Goal: Use online tool/utility: Utilize a website feature to perform a specific function

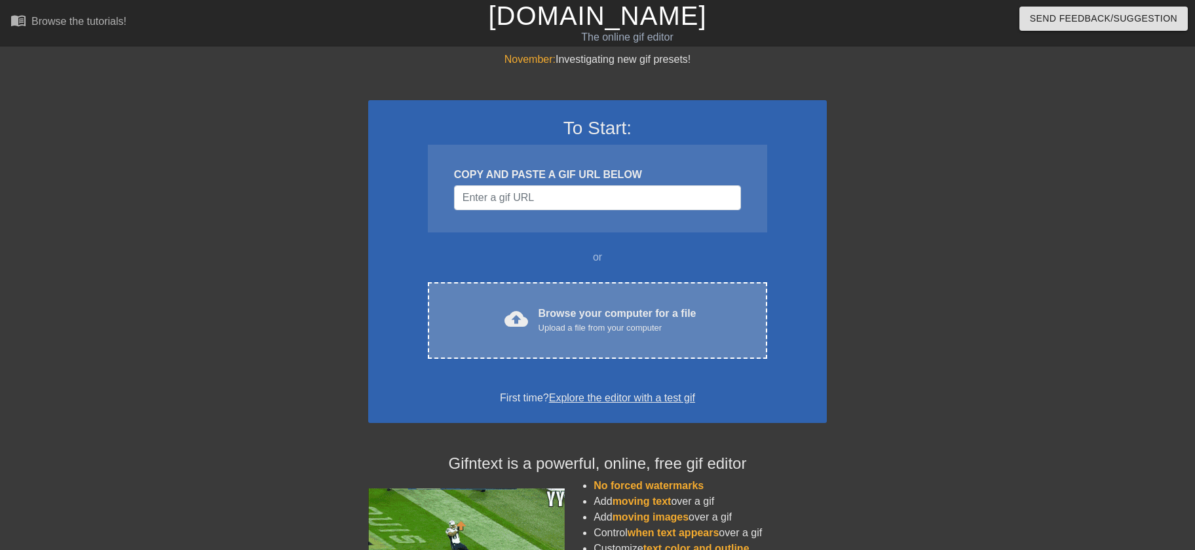
click at [747, 335] on div "cloud_upload Browse your computer for a file Upload a file from your computer C…" at bounding box center [597, 320] width 339 height 77
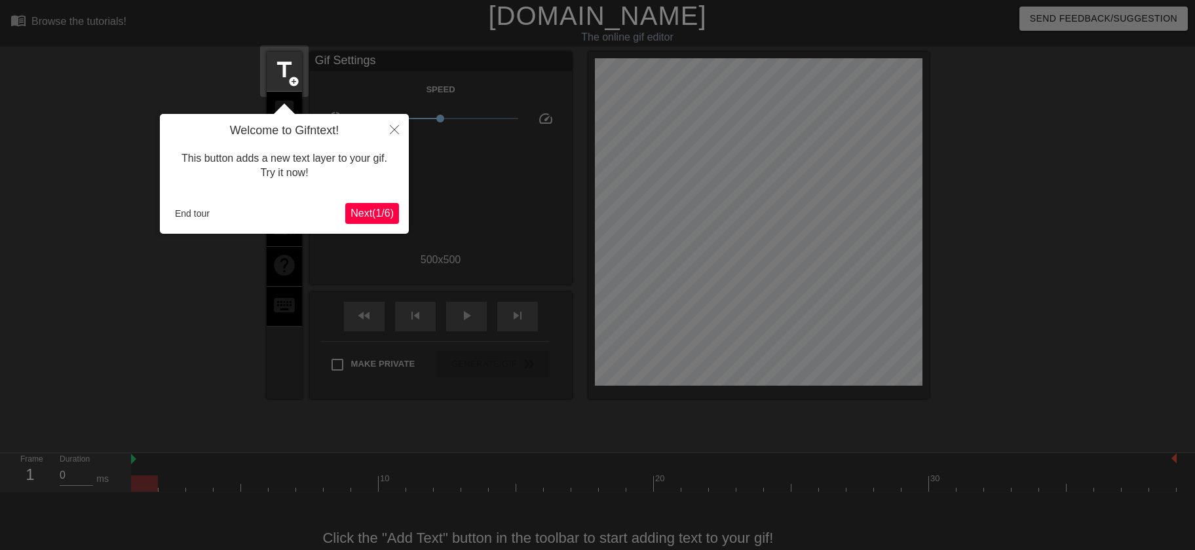
scroll to position [32, 0]
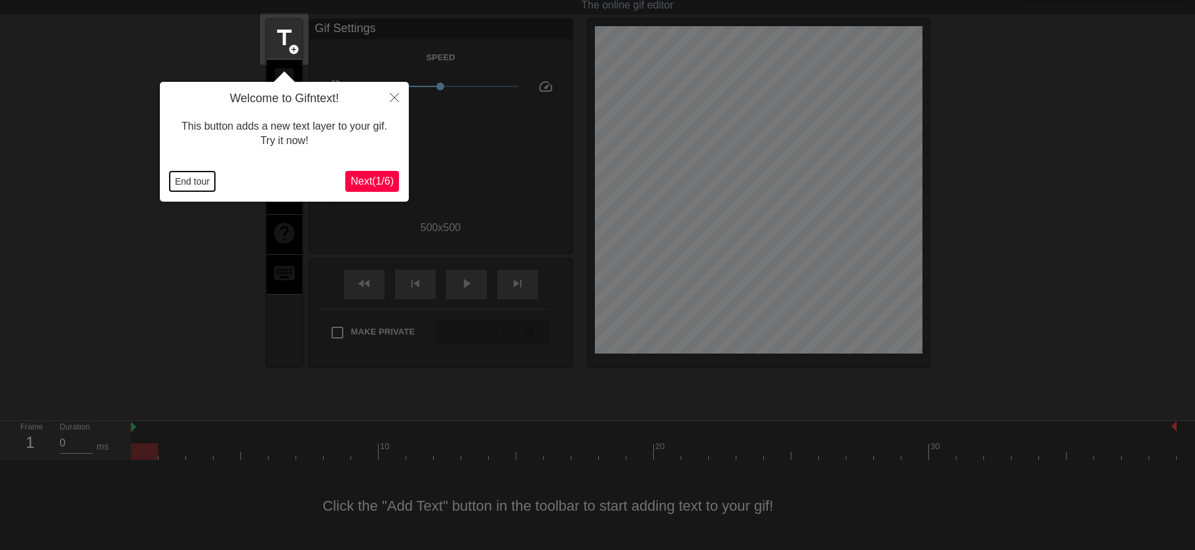
drag, startPoint x: 199, startPoint y: 182, endPoint x: 202, endPoint y: 191, distance: 9.1
click at [199, 183] on button "End tour" at bounding box center [192, 182] width 45 height 20
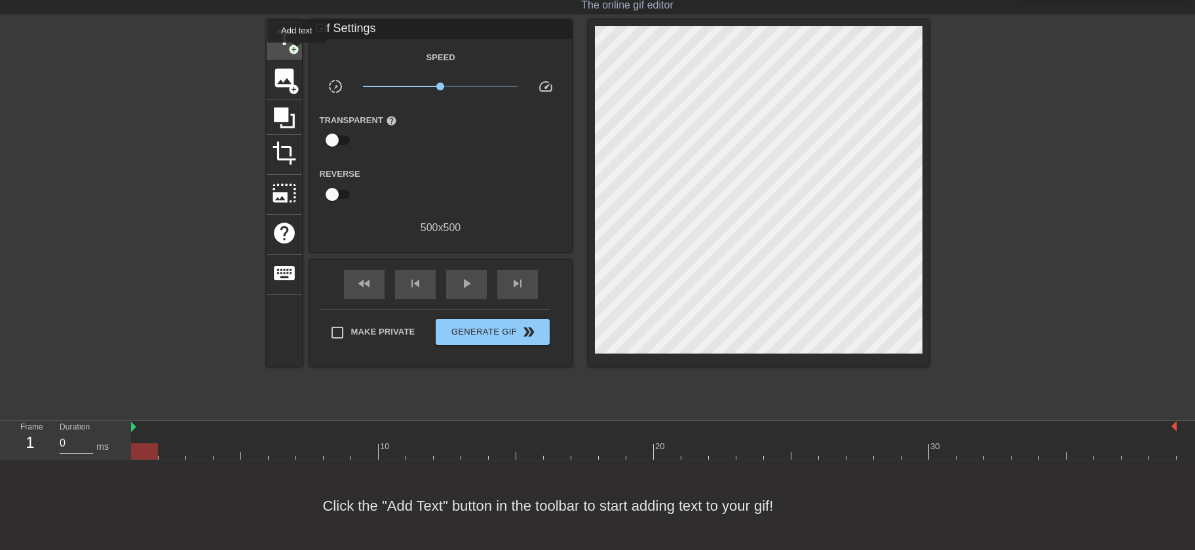
click at [297, 52] on span "add_circle" at bounding box center [293, 49] width 11 height 11
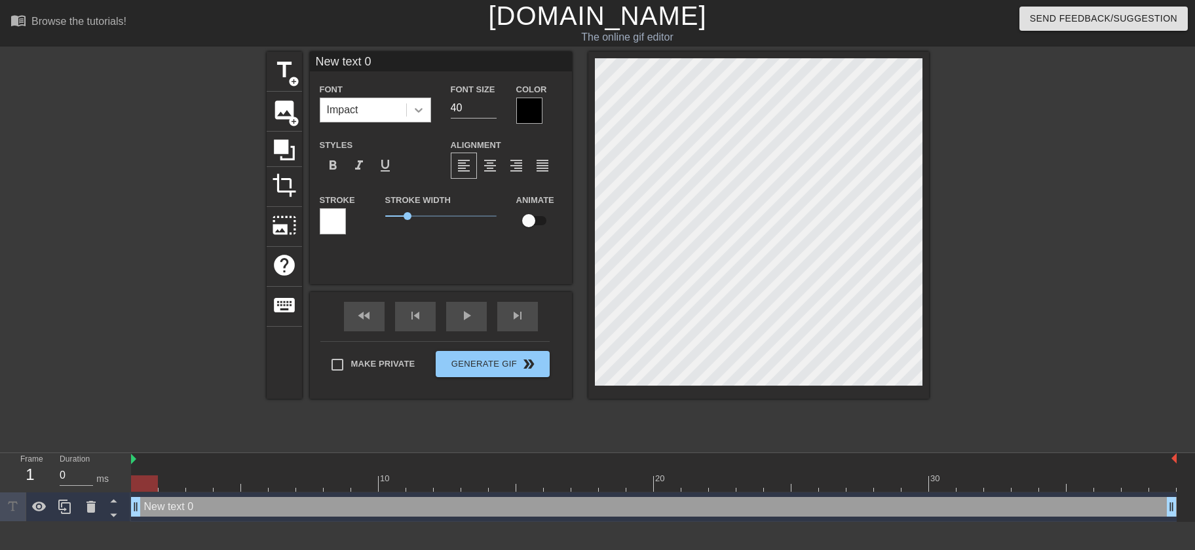
click at [415, 113] on icon at bounding box center [418, 110] width 13 height 13
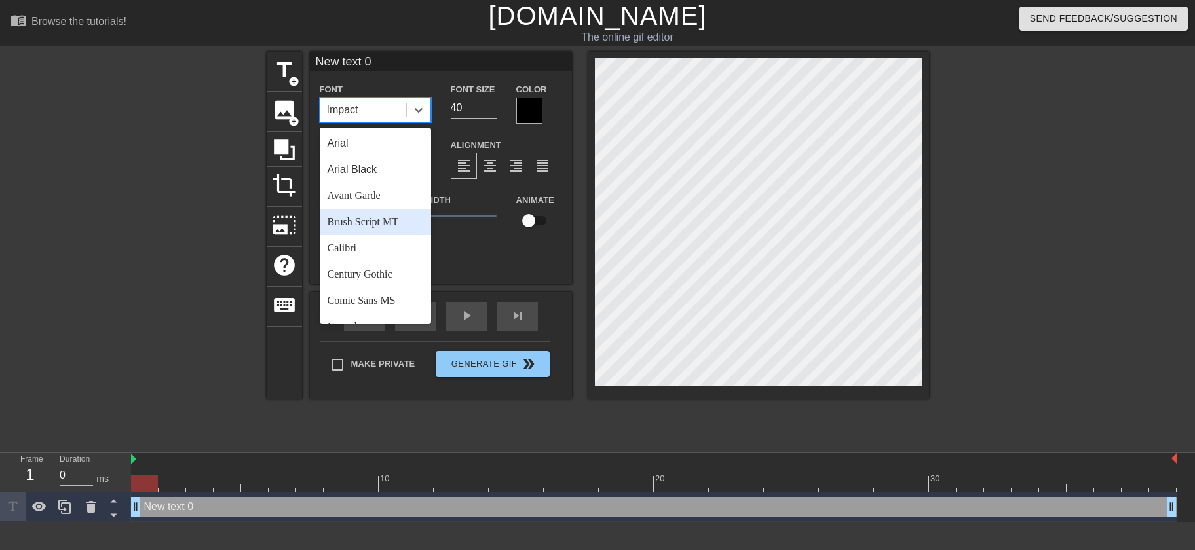
click at [360, 223] on div "Brush Script MT" at bounding box center [375, 222] width 111 height 26
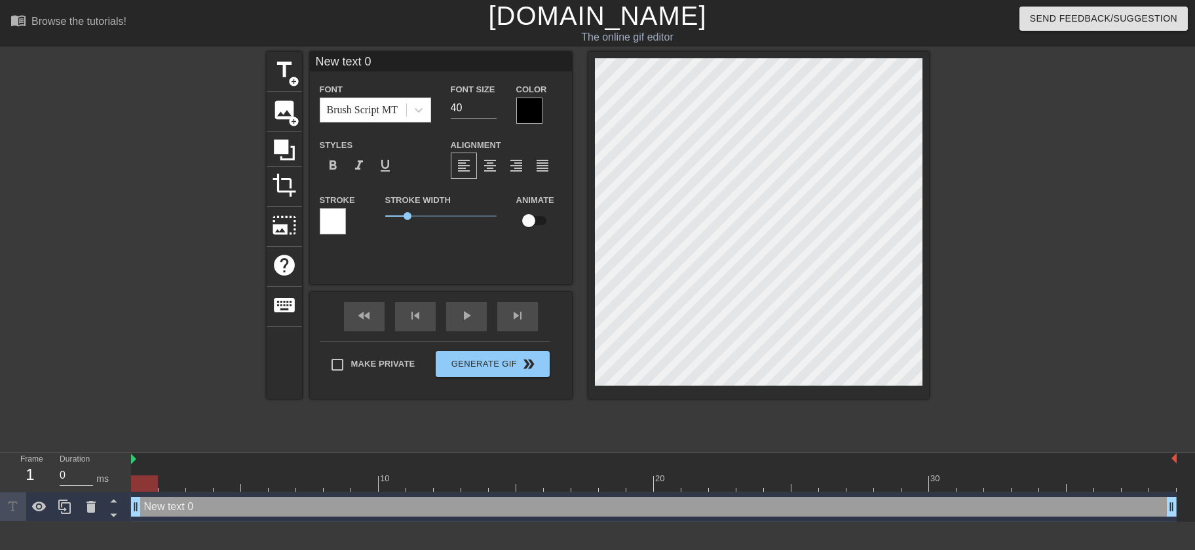
click at [528, 106] on div at bounding box center [529, 111] width 26 height 26
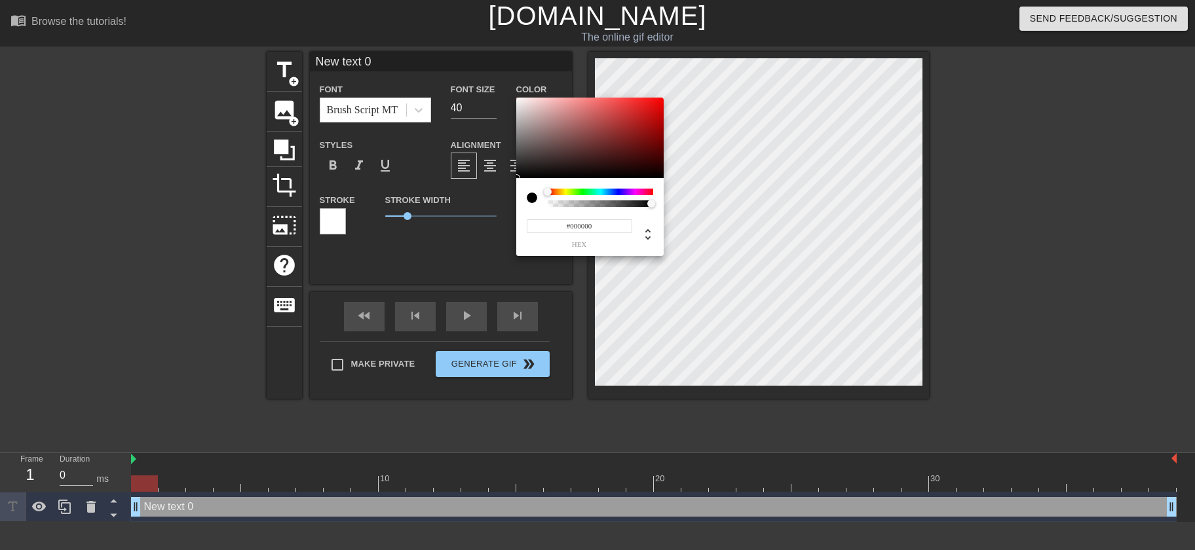
click at [559, 193] on div at bounding box center [600, 192] width 105 height 7
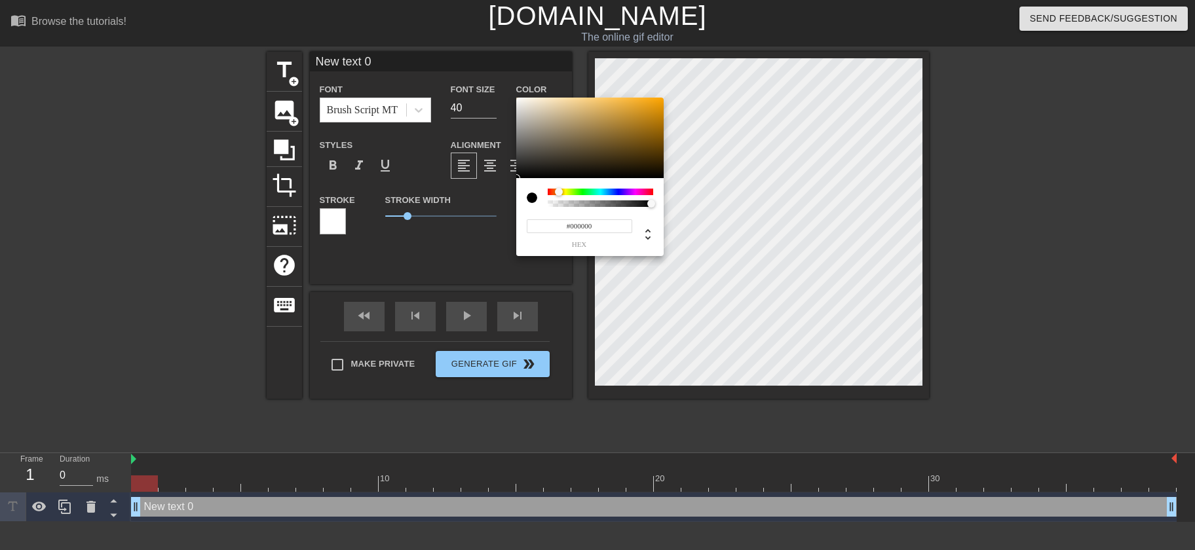
click at [559, 193] on div at bounding box center [559, 192] width 8 height 8
click at [556, 195] on div at bounding box center [557, 192] width 8 height 8
type input "#CB8040"
click at [617, 114] on div at bounding box center [589, 138] width 147 height 81
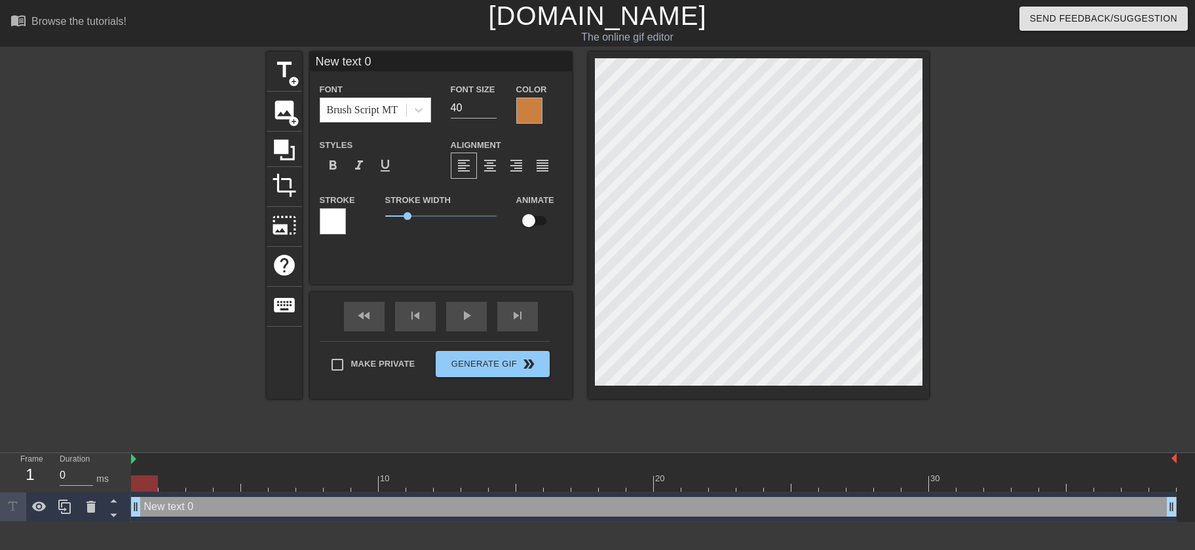
click at [334, 220] on div at bounding box center [333, 221] width 26 height 26
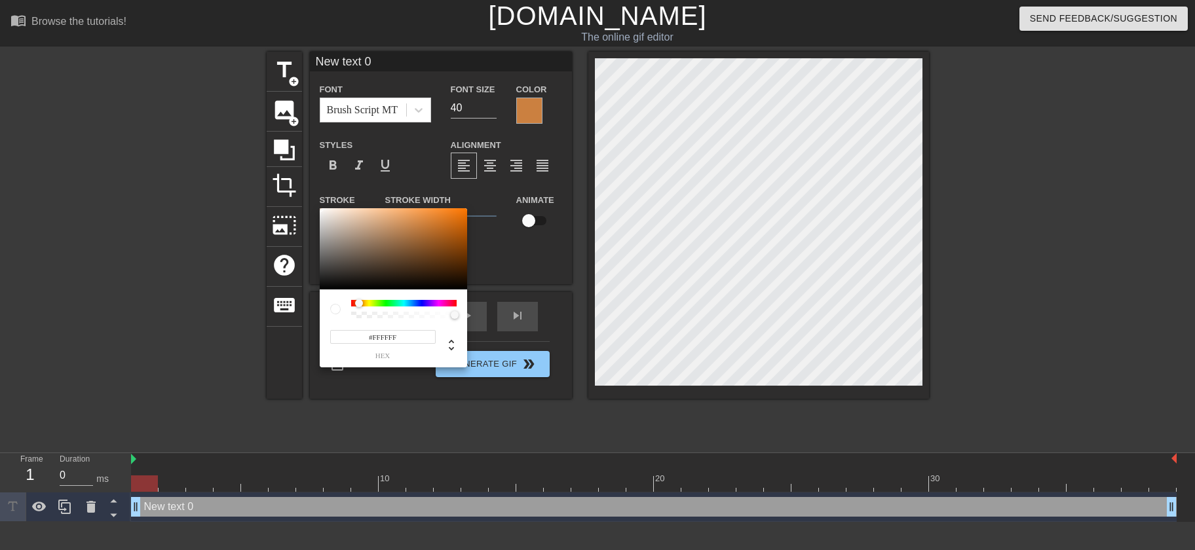
drag, startPoint x: 350, startPoint y: 305, endPoint x: 359, endPoint y: 305, distance: 9.2
click at [359, 305] on div at bounding box center [359, 303] width 8 height 8
click at [430, 223] on div at bounding box center [393, 248] width 147 height 81
drag, startPoint x: 430, startPoint y: 223, endPoint x: 413, endPoint y: 217, distance: 17.4
click at [413, 217] on div at bounding box center [413, 217] width 8 height 8
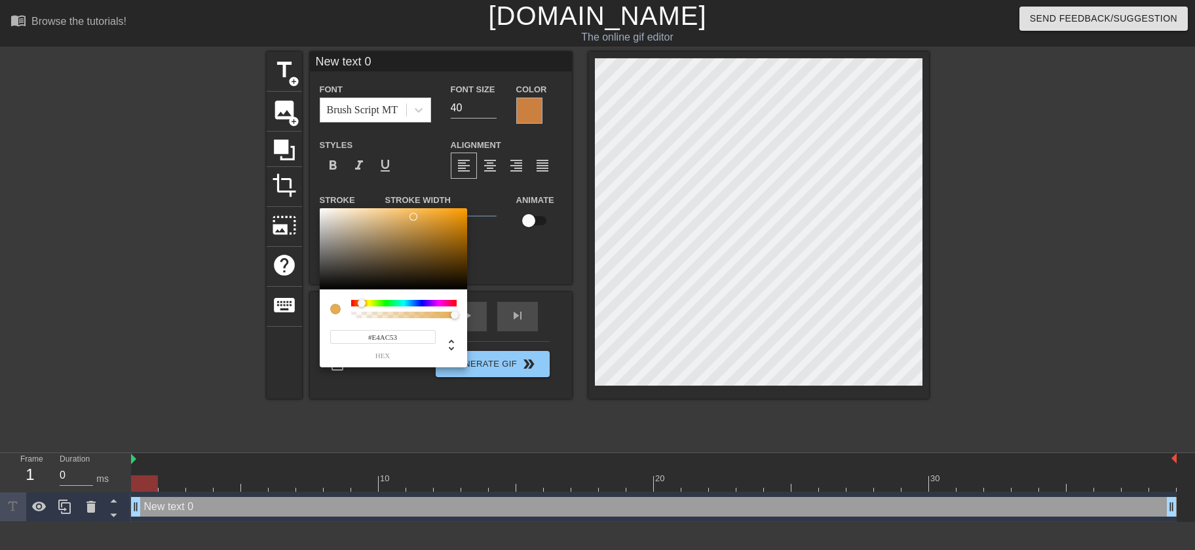
click at [362, 304] on div at bounding box center [362, 303] width 8 height 8
drag, startPoint x: 411, startPoint y: 216, endPoint x: 427, endPoint y: 219, distance: 16.2
click at [427, 219] on div at bounding box center [427, 220] width 8 height 8
click at [366, 304] on div at bounding box center [366, 303] width 8 height 8
type input "#E9D75A"
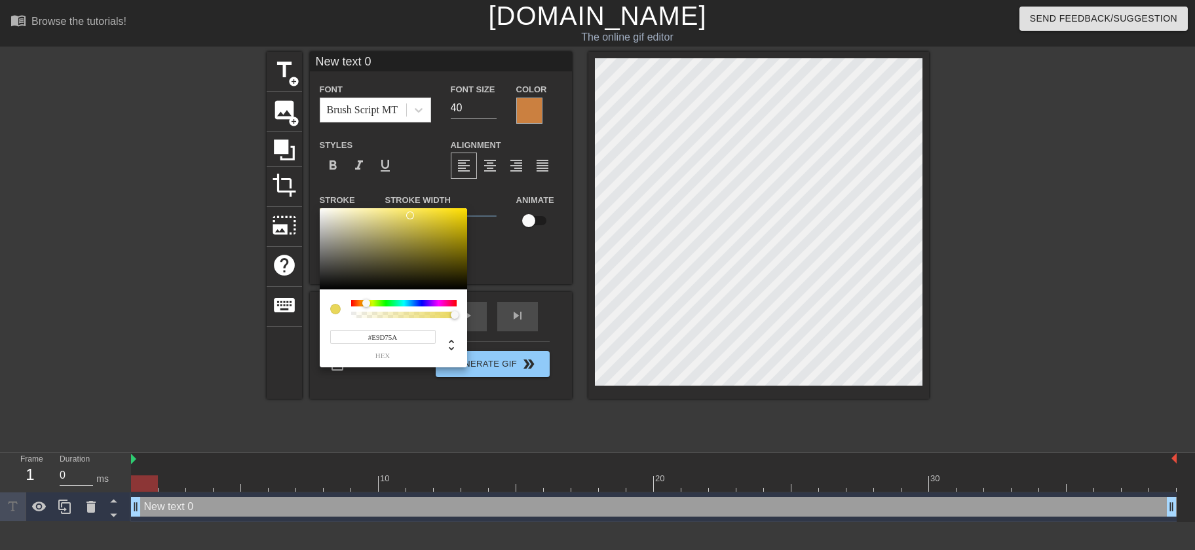
drag, startPoint x: 428, startPoint y: 221, endPoint x: 409, endPoint y: 216, distance: 19.7
click at [409, 216] on div at bounding box center [410, 216] width 8 height 8
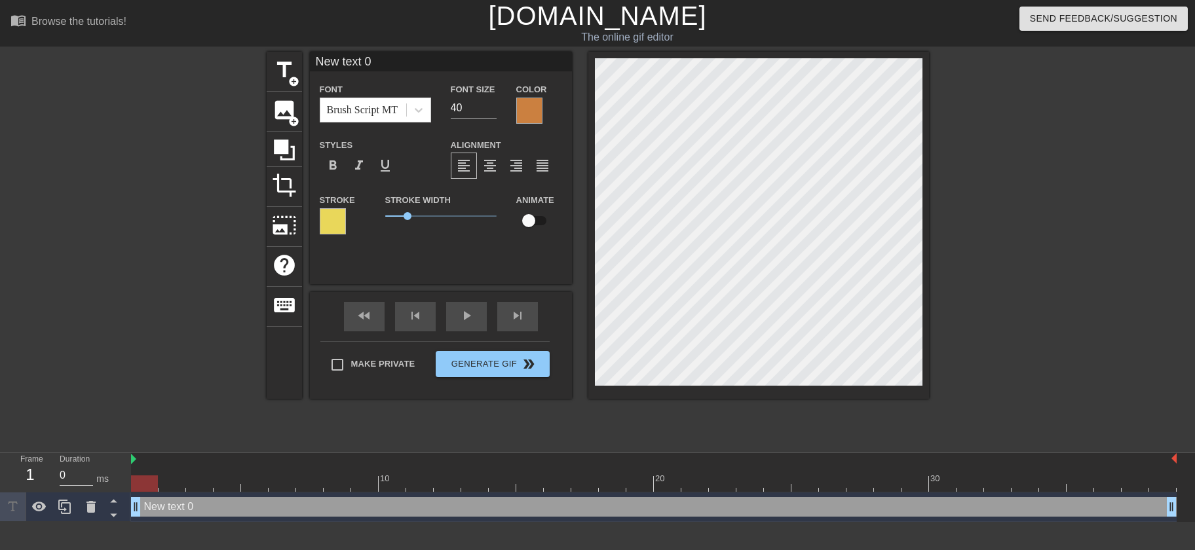
click at [529, 109] on div at bounding box center [529, 111] width 26 height 26
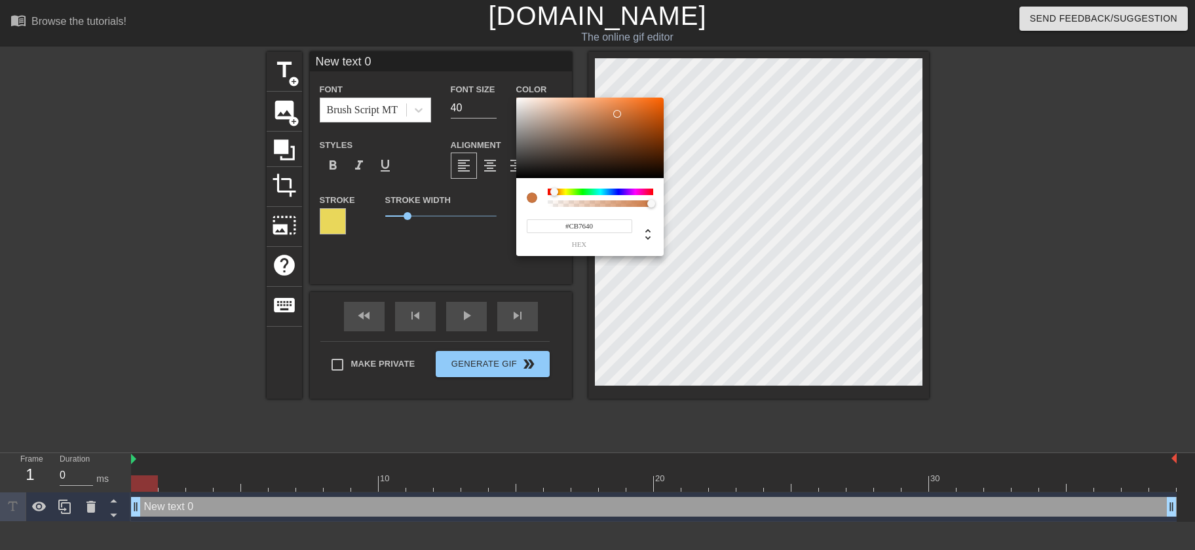
click at [554, 194] on div at bounding box center [554, 192] width 8 height 8
click at [651, 111] on div at bounding box center [589, 138] width 147 height 81
click at [626, 112] on div at bounding box center [589, 138] width 147 height 81
click at [654, 128] on div at bounding box center [589, 138] width 147 height 81
click at [655, 104] on div at bounding box center [589, 138] width 147 height 81
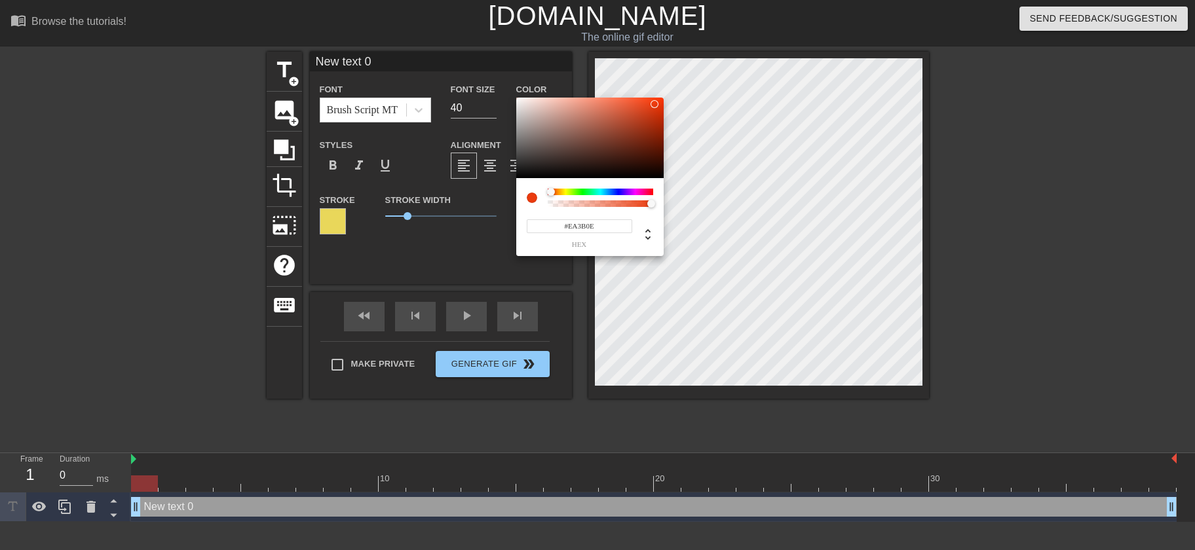
click at [551, 192] on div at bounding box center [551, 192] width 8 height 8
type input "#EA3B0E"
click at [551, 191] on div at bounding box center [551, 192] width 8 height 8
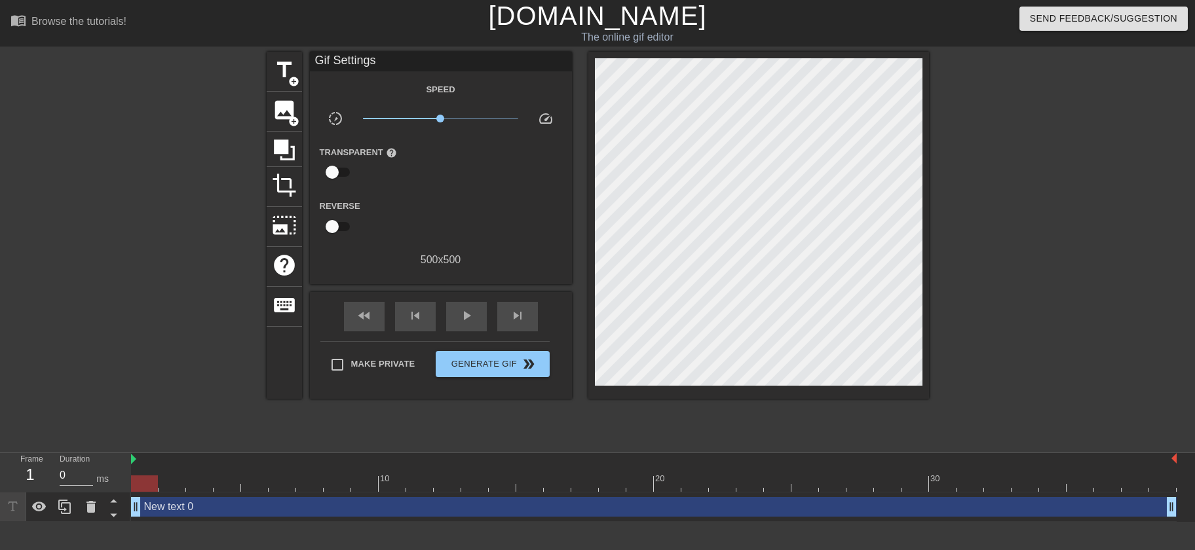
click at [334, 222] on input "checkbox" at bounding box center [332, 226] width 75 height 25
click at [343, 227] on input "checkbox" at bounding box center [344, 226] width 75 height 25
click at [341, 228] on input "checkbox" at bounding box center [332, 226] width 75 height 25
click at [341, 228] on input "checkbox" at bounding box center [344, 226] width 75 height 25
checkbox input "false"
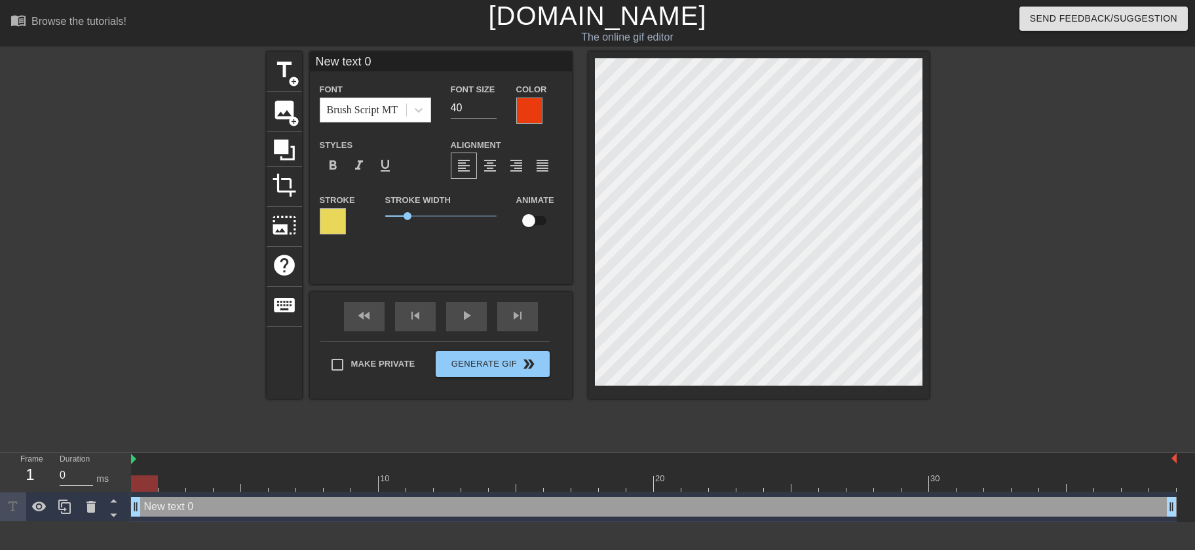
click at [326, 221] on div at bounding box center [333, 221] width 26 height 26
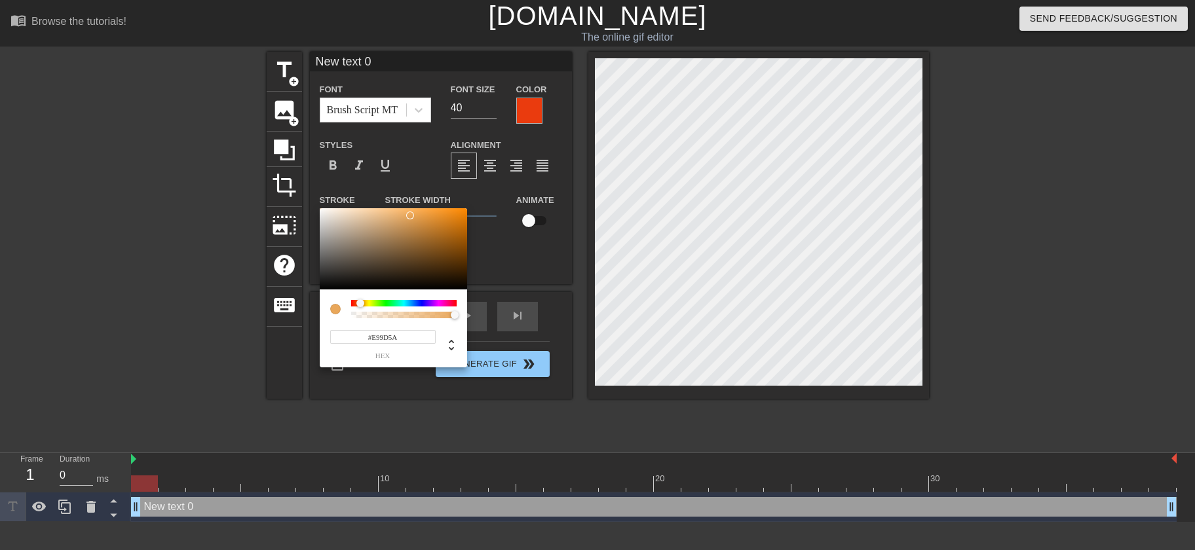
drag, startPoint x: 363, startPoint y: 305, endPoint x: 357, endPoint y: 311, distance: 7.9
click at [358, 303] on div at bounding box center [360, 303] width 8 height 8
type input "#E9975A"
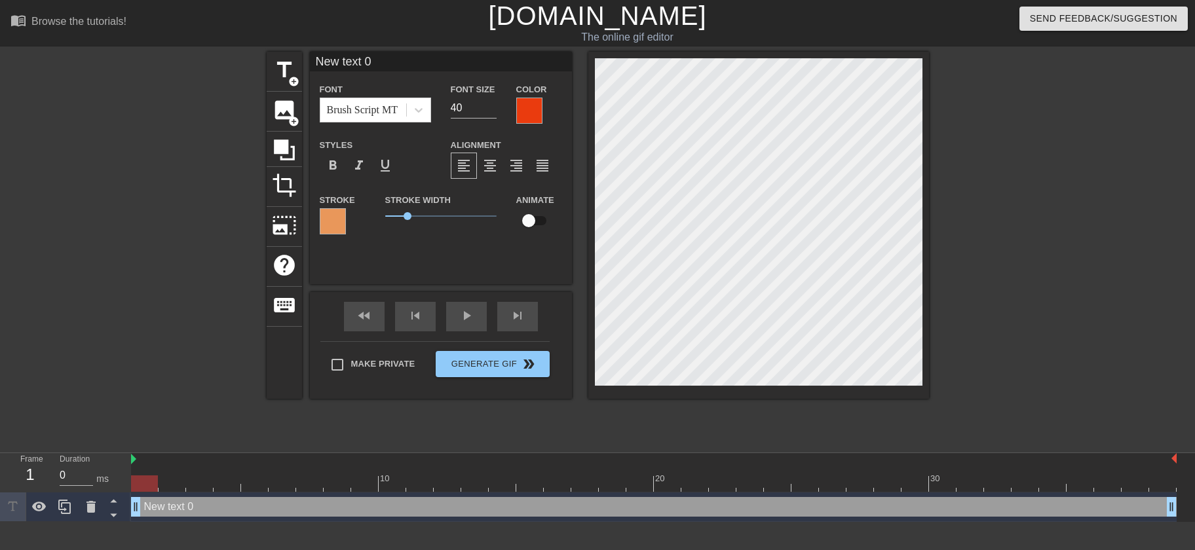
drag, startPoint x: 389, startPoint y: 61, endPoint x: 303, endPoint y: 59, distance: 86.5
click at [310, 59] on input "New text 0" at bounding box center [441, 62] width 262 height 20
type input "[PERSON_NAME]"
click at [59, 505] on icon at bounding box center [64, 507] width 12 height 14
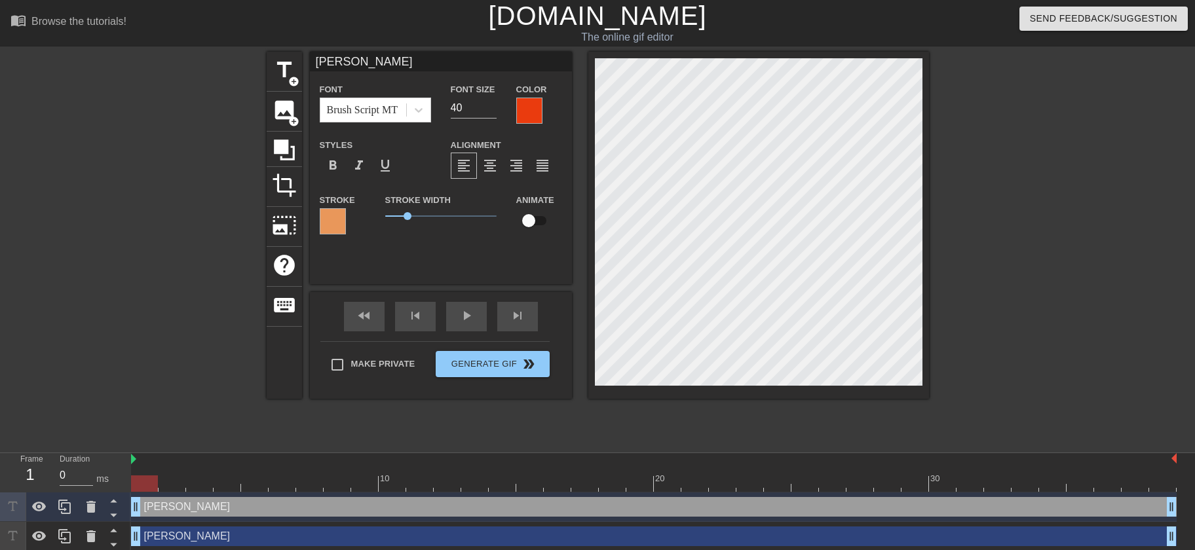
drag, startPoint x: 351, startPoint y: 64, endPoint x: 246, endPoint y: 63, distance: 105.5
click at [310, 53] on input "[PERSON_NAME]" at bounding box center [441, 62] width 262 height 20
type input "[PERSON_NAME]"
drag, startPoint x: 323, startPoint y: 60, endPoint x: 277, endPoint y: 64, distance: 46.0
click at [310, 64] on input "[PERSON_NAME]" at bounding box center [441, 62] width 262 height 20
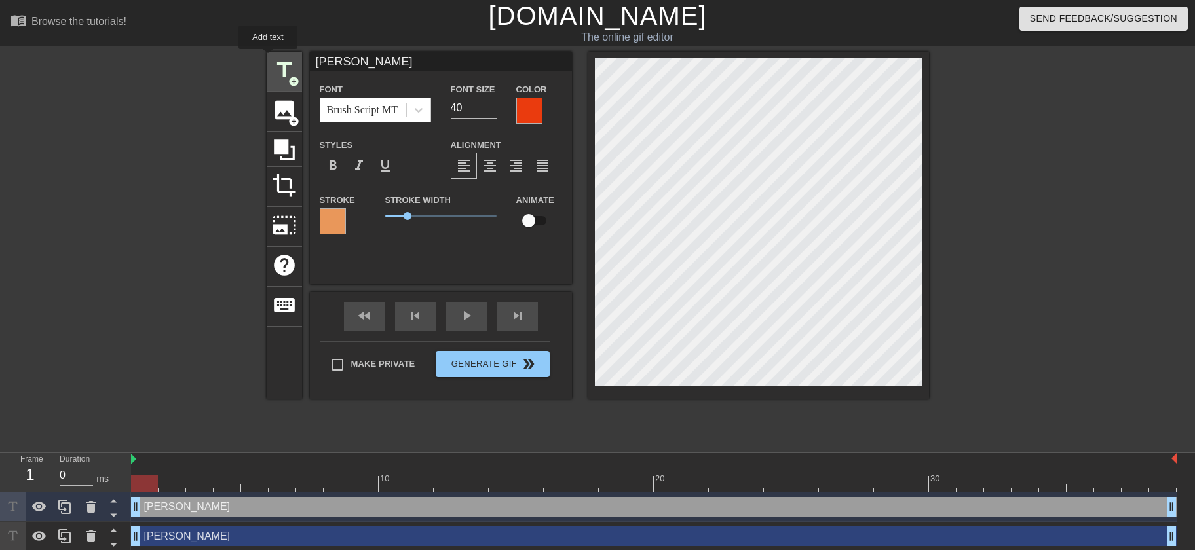
type input "[PERSON_NAME]"
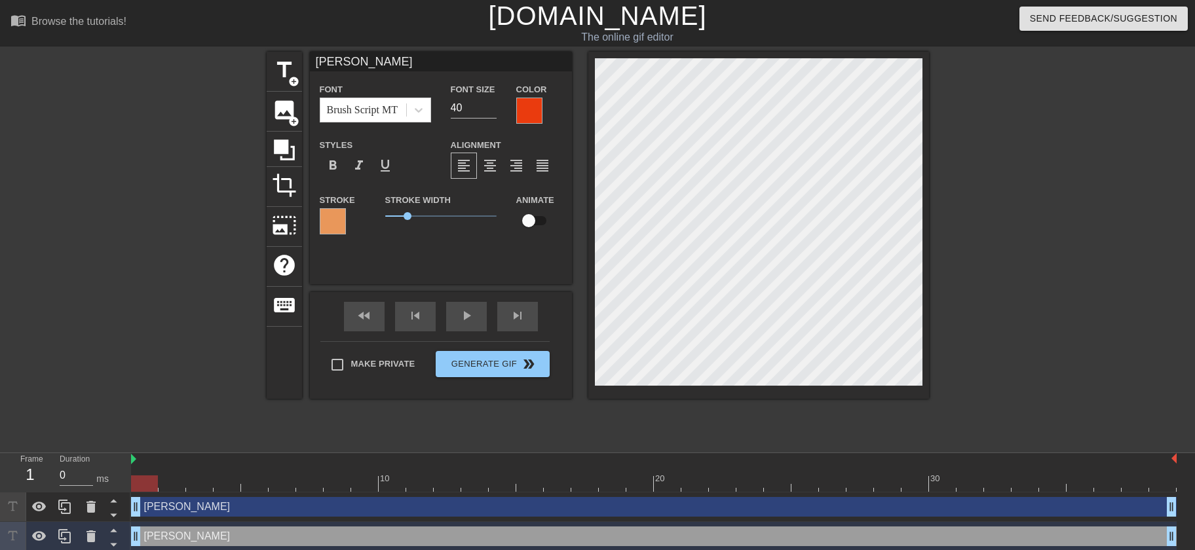
type input "[PERSON_NAME]"
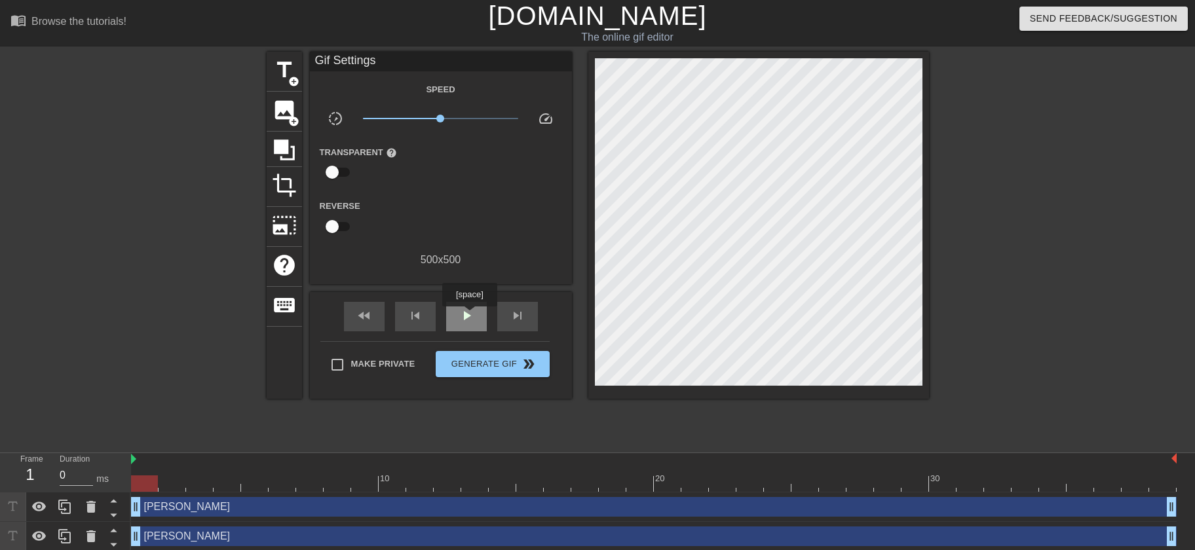
click at [469, 316] on span "play_arrow" at bounding box center [467, 316] width 16 height 16
drag, startPoint x: 151, startPoint y: 487, endPoint x: 176, endPoint y: 493, distance: 25.6
click at [150, 488] on div at bounding box center [654, 484] width 1046 height 16
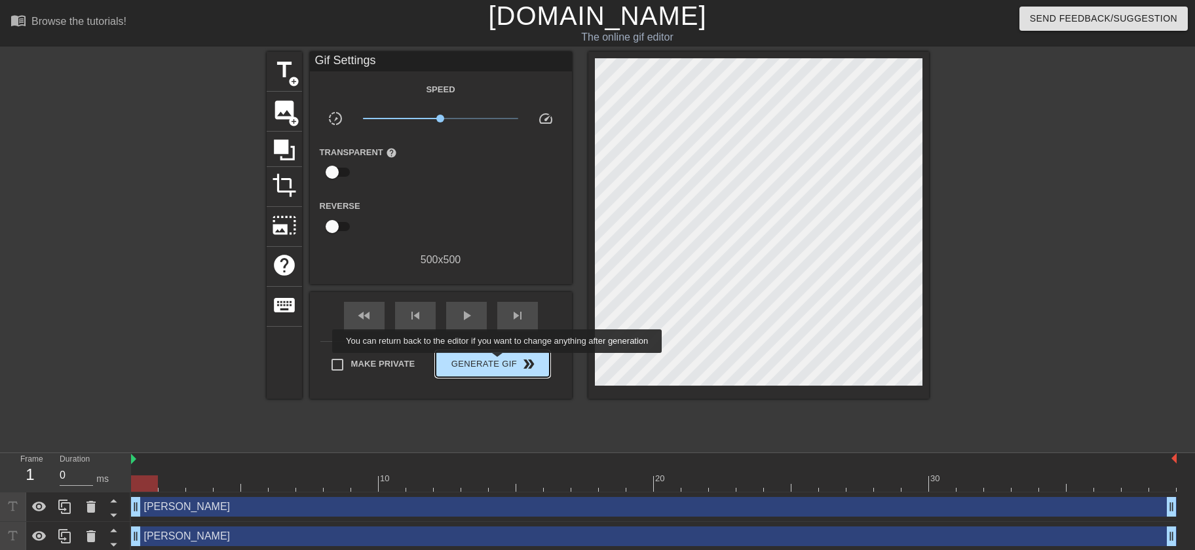
click at [499, 362] on span "Generate Gif double_arrow" at bounding box center [492, 364] width 103 height 16
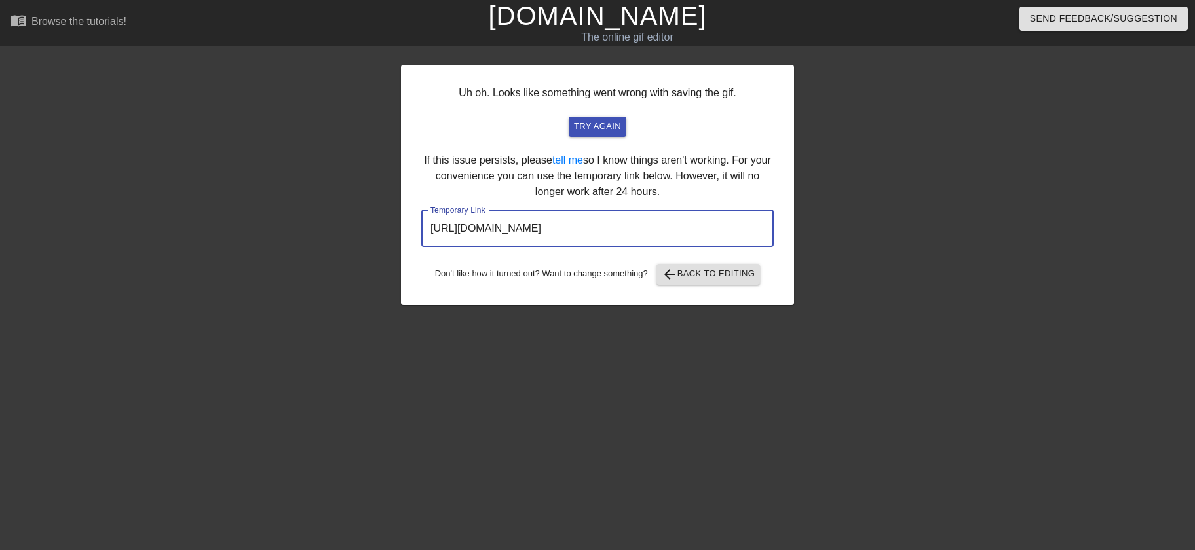
drag, startPoint x: 427, startPoint y: 228, endPoint x: 753, endPoint y: 242, distance: 327.3
click at [753, 242] on input "[URL][DOMAIN_NAME]" at bounding box center [597, 228] width 352 height 37
click at [710, 280] on span "arrow_back Back to Editing" at bounding box center [709, 275] width 94 height 16
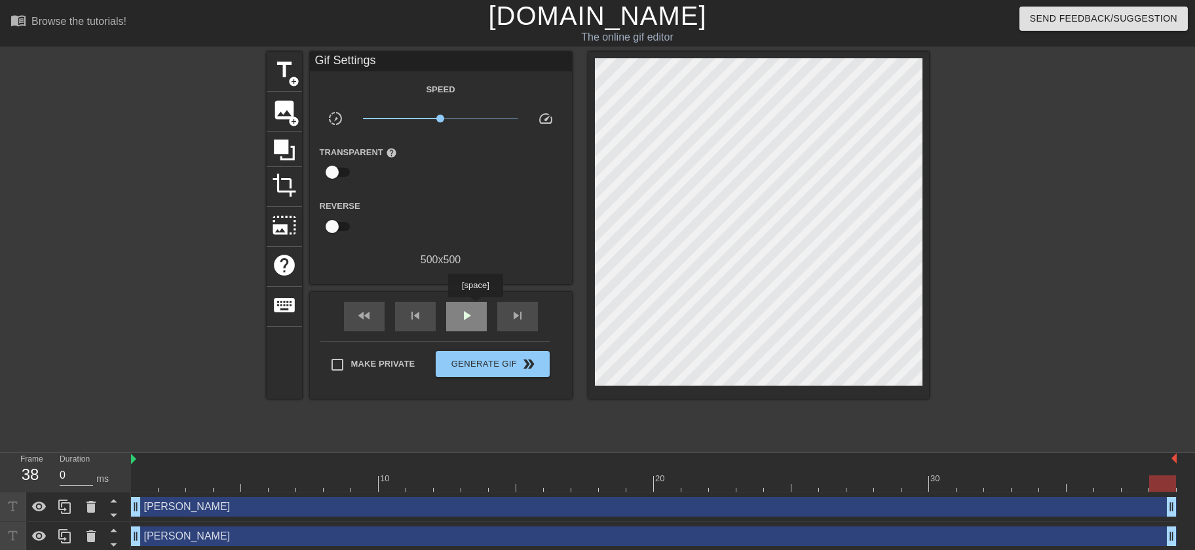
click at [475, 307] on div "play_arrow" at bounding box center [466, 316] width 41 height 29
drag, startPoint x: 442, startPoint y: 119, endPoint x: 413, endPoint y: 119, distance: 28.8
click at [413, 119] on span "x0.447" at bounding box center [413, 119] width 8 height 8
click at [138, 485] on div at bounding box center [654, 484] width 1046 height 16
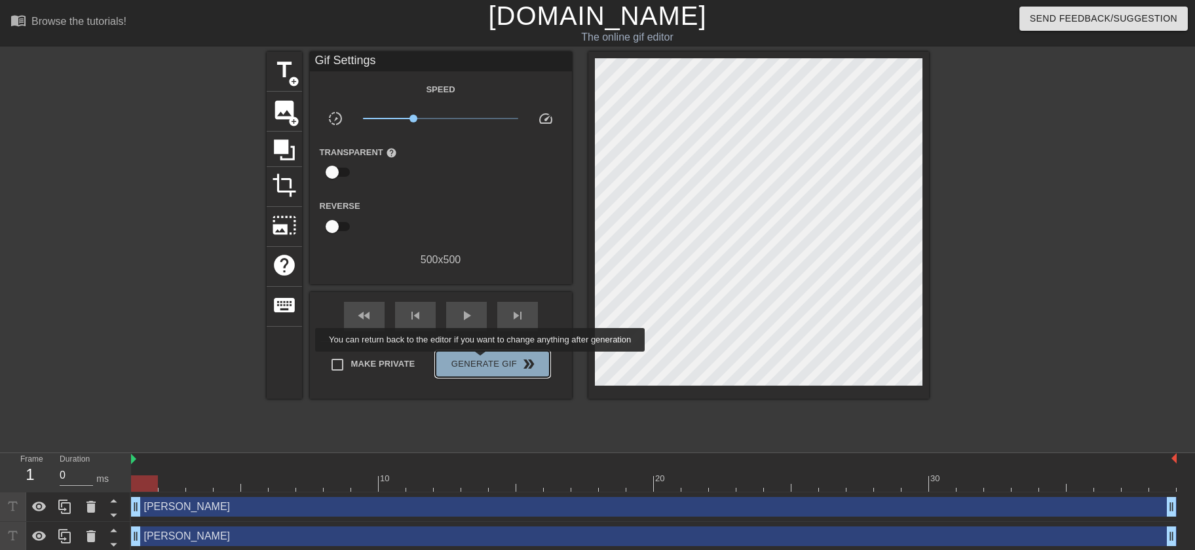
click at [482, 361] on span "Generate Gif double_arrow" at bounding box center [492, 364] width 103 height 16
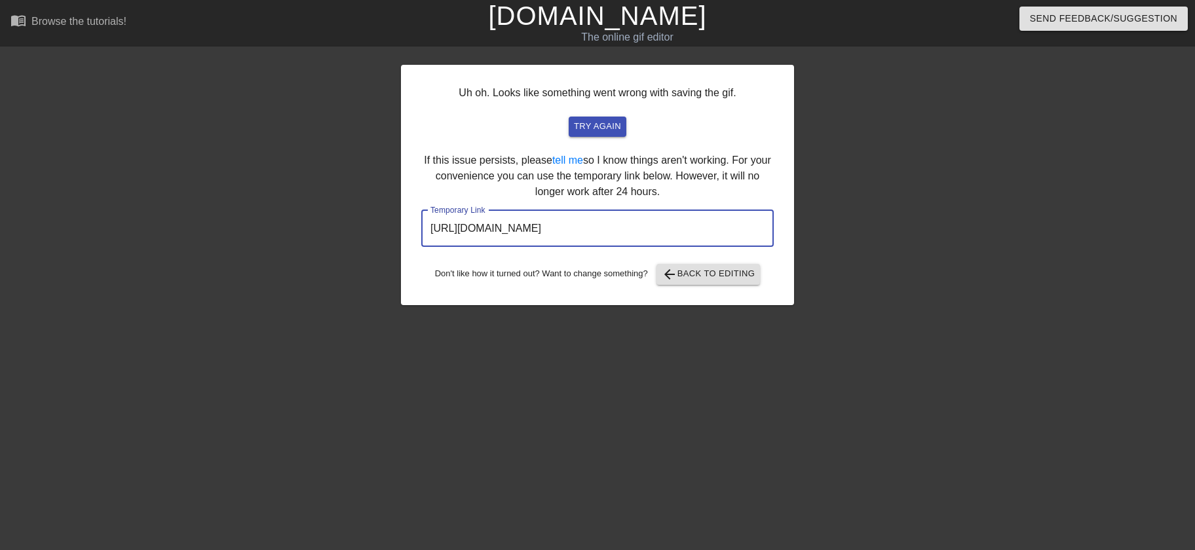
drag, startPoint x: 734, startPoint y: 229, endPoint x: 409, endPoint y: 231, distance: 325.0
click at [421, 231] on input "[URL][DOMAIN_NAME]" at bounding box center [597, 228] width 352 height 37
